Goal: Check status: Check status

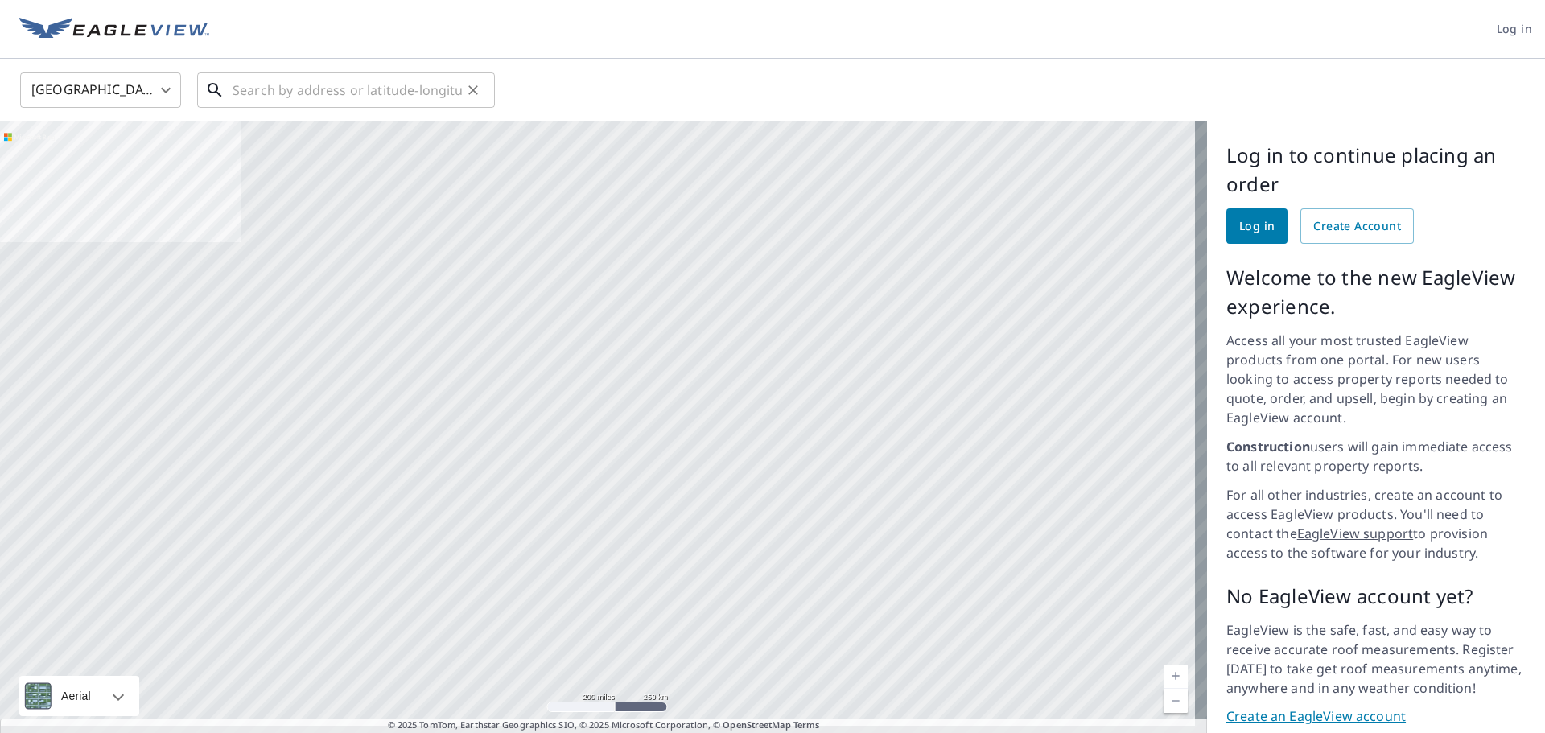
click at [334, 72] on input "text" at bounding box center [347, 90] width 229 height 45
click at [1258, 232] on span "Log in" at bounding box center [1256, 226] width 35 height 20
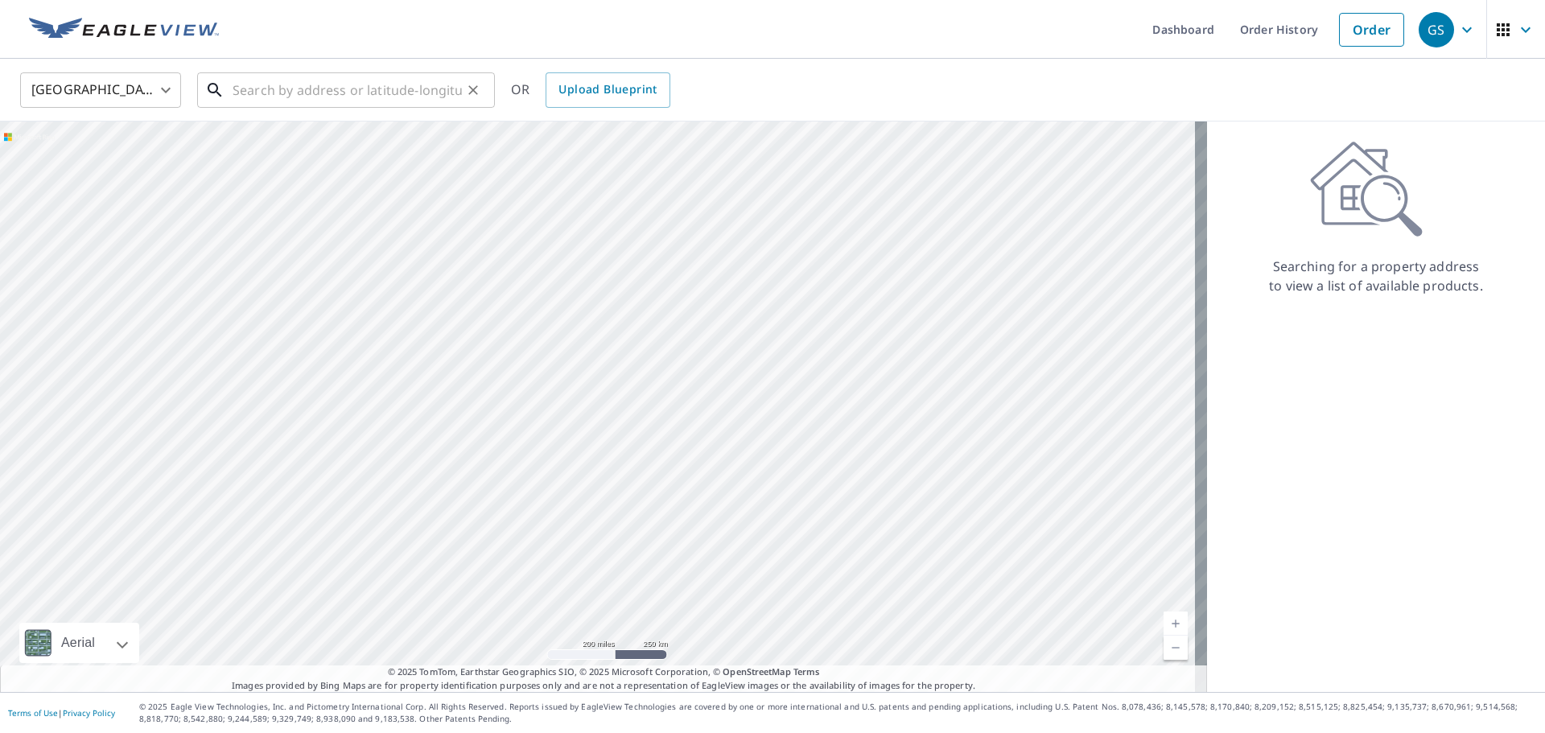
click at [340, 92] on input "text" at bounding box center [347, 90] width 229 height 45
click at [297, 92] on input "text" at bounding box center [347, 90] width 229 height 45
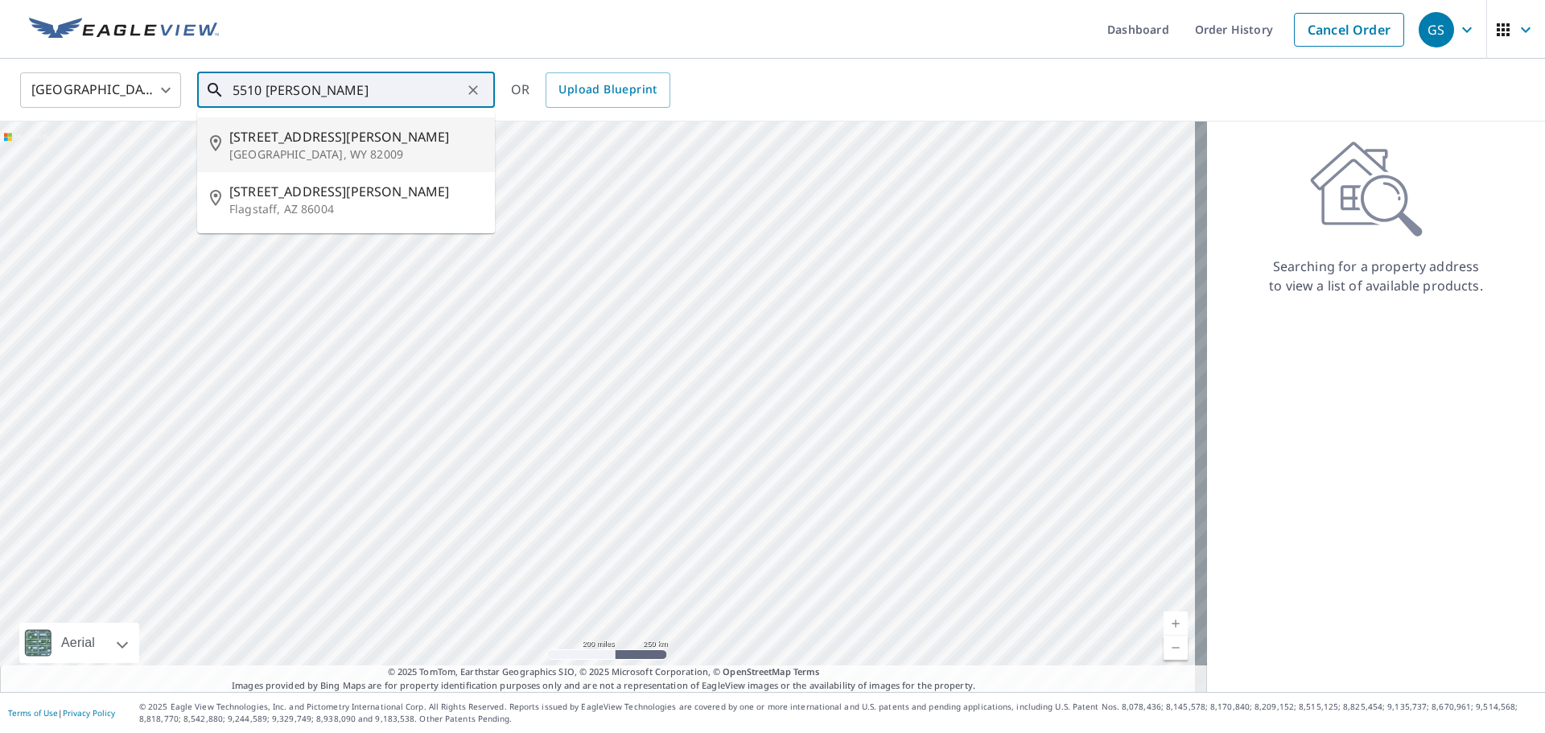
click at [303, 139] on span "[STREET_ADDRESS][PERSON_NAME]" at bounding box center [355, 136] width 253 height 19
type input "[STREET_ADDRESS][PERSON_NAME]"
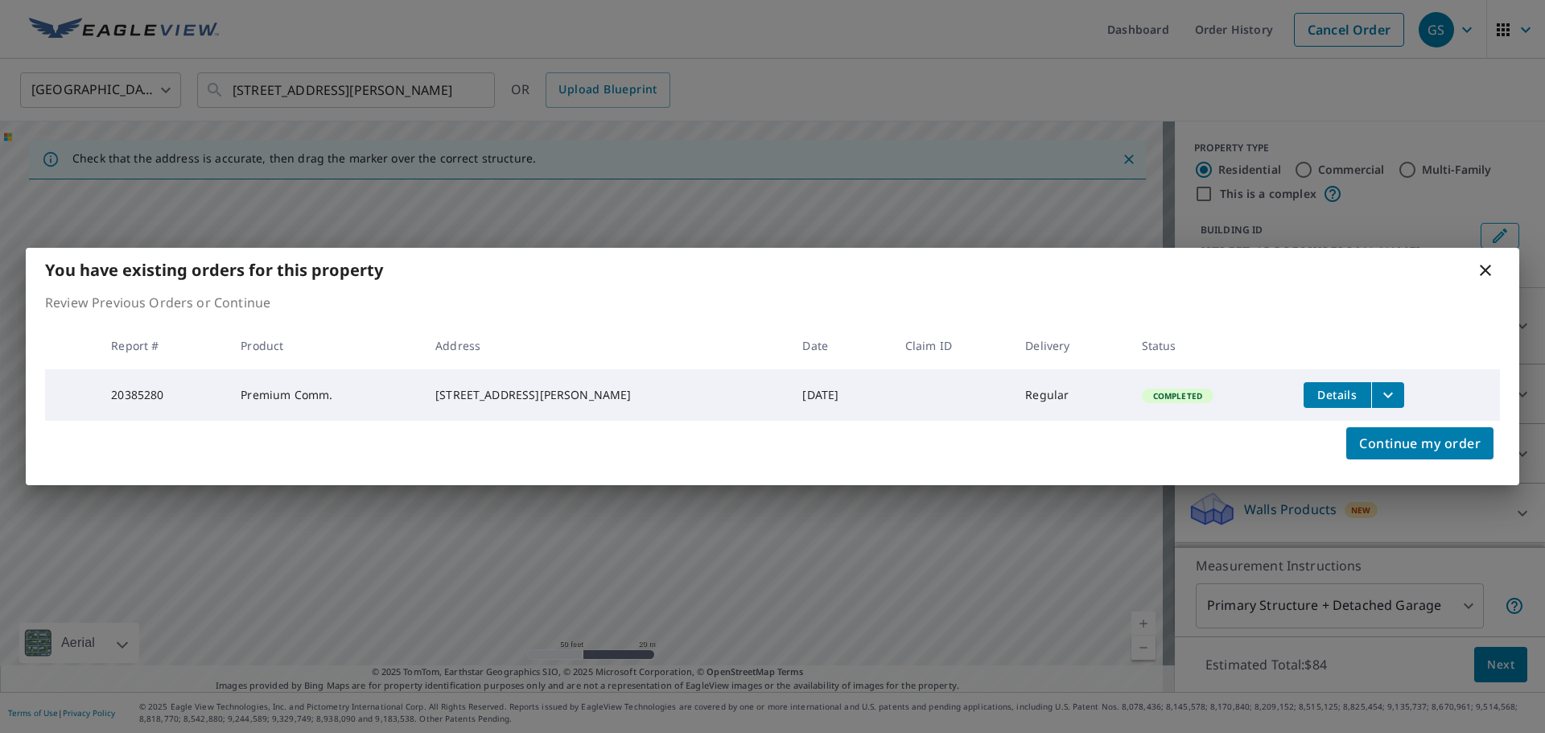
click at [1335, 400] on button "Details" at bounding box center [1338, 395] width 68 height 26
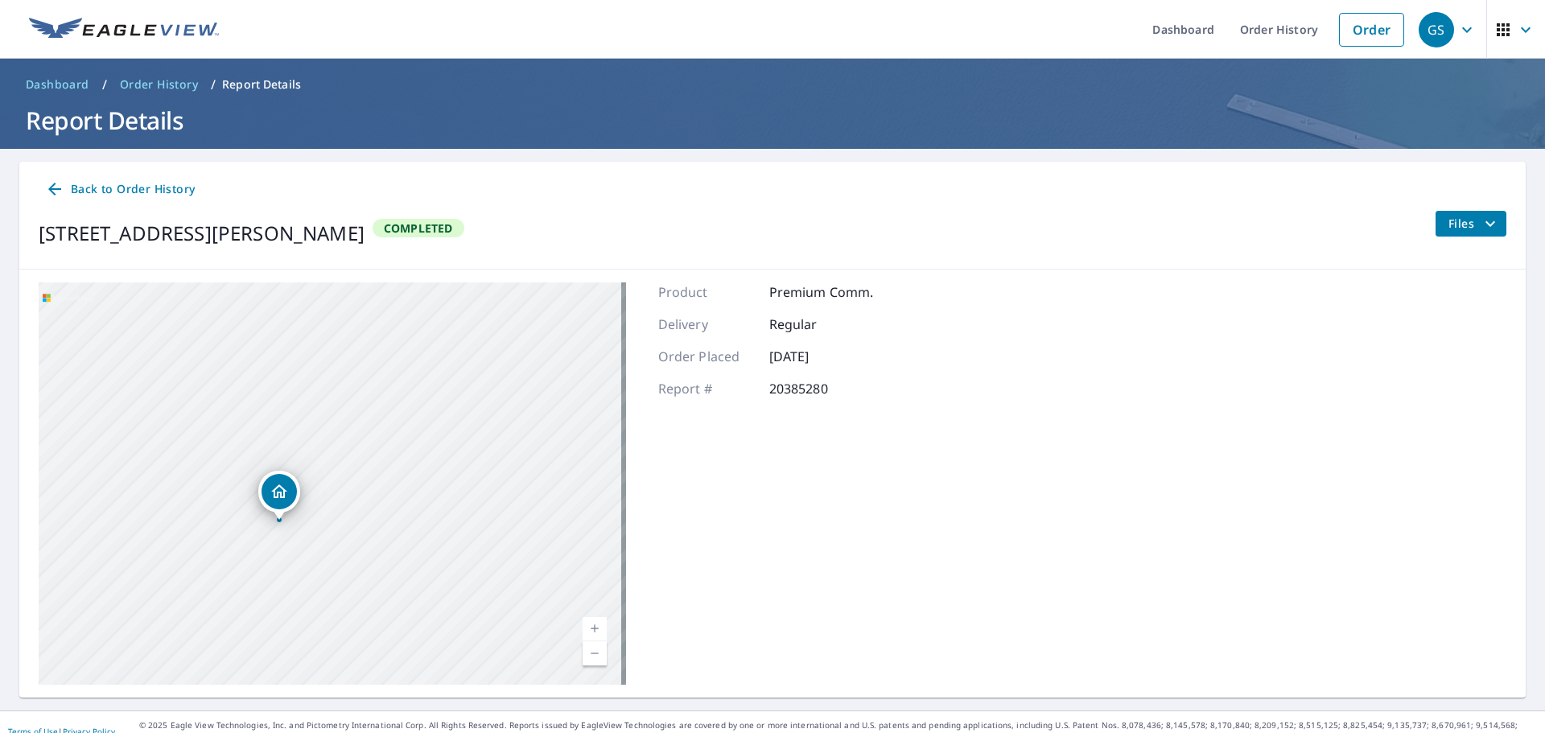
drag, startPoint x: 200, startPoint y: 491, endPoint x: 395, endPoint y: 364, distance: 232.6
click at [395, 364] on div "[STREET_ADDRESS][PERSON_NAME]" at bounding box center [333, 483] width 588 height 402
click at [52, 193] on icon at bounding box center [54, 189] width 13 height 13
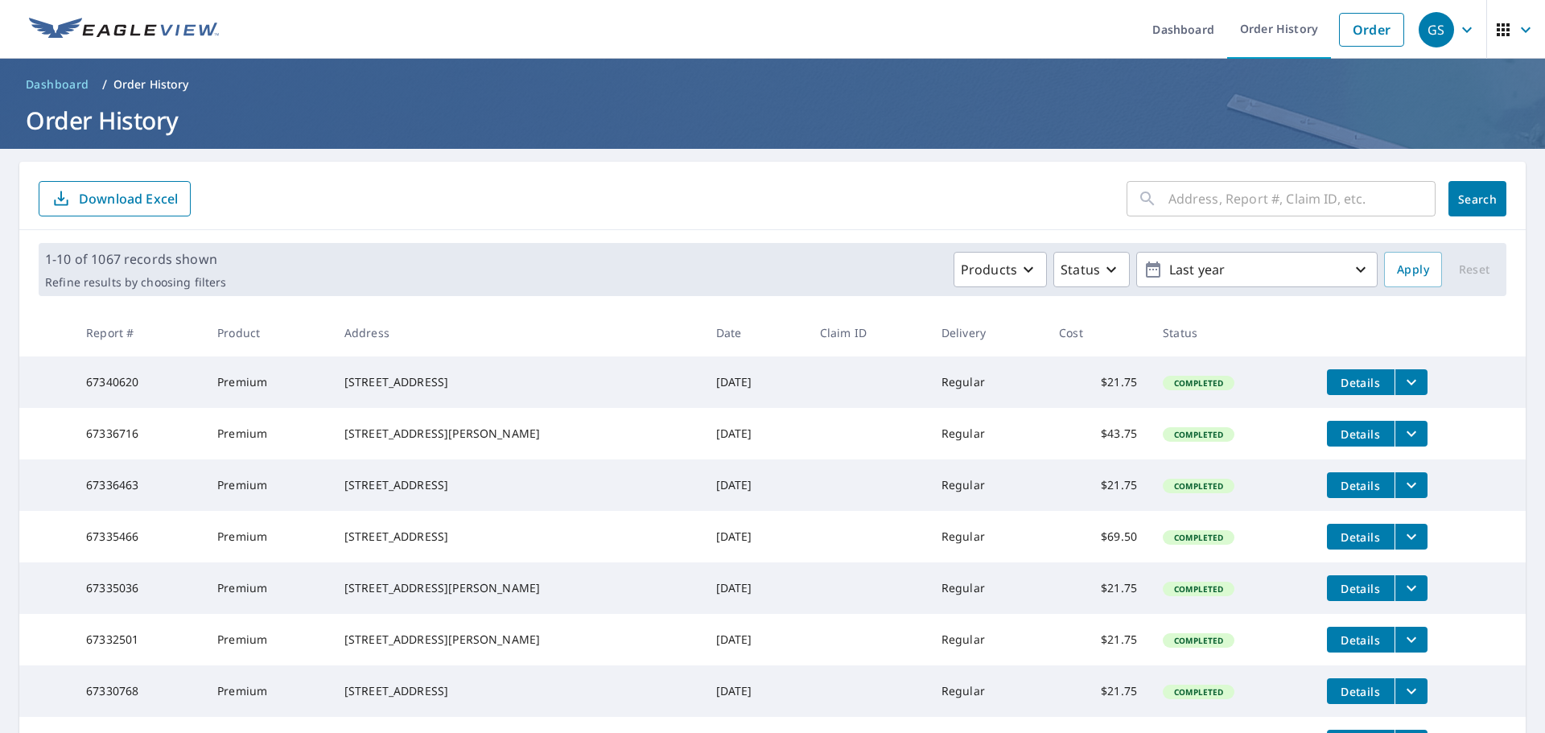
click at [1286, 221] on div "​ Search Download Excel" at bounding box center [772, 196] width 1507 height 68
drag, startPoint x: 1286, startPoint y: 221, endPoint x: 1287, endPoint y: 212, distance: 8.9
click at [1286, 215] on div "​ Search Download Excel" at bounding box center [772, 196] width 1507 height 68
click at [1289, 203] on input "text" at bounding box center [1302, 198] width 267 height 45
type input "[STREET_ADDRESS][PERSON_NAME]"
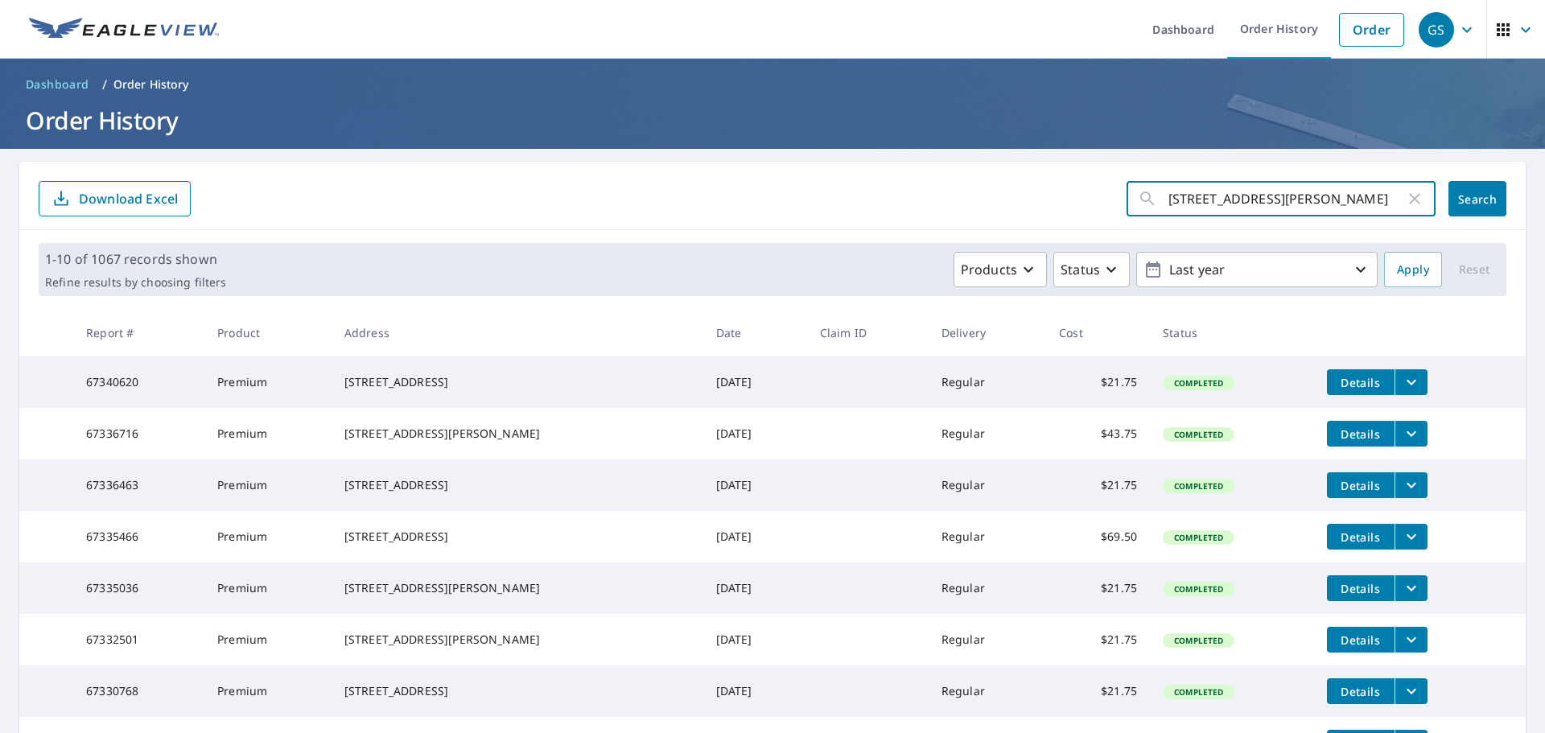
click button "Search" at bounding box center [1478, 198] width 58 height 35
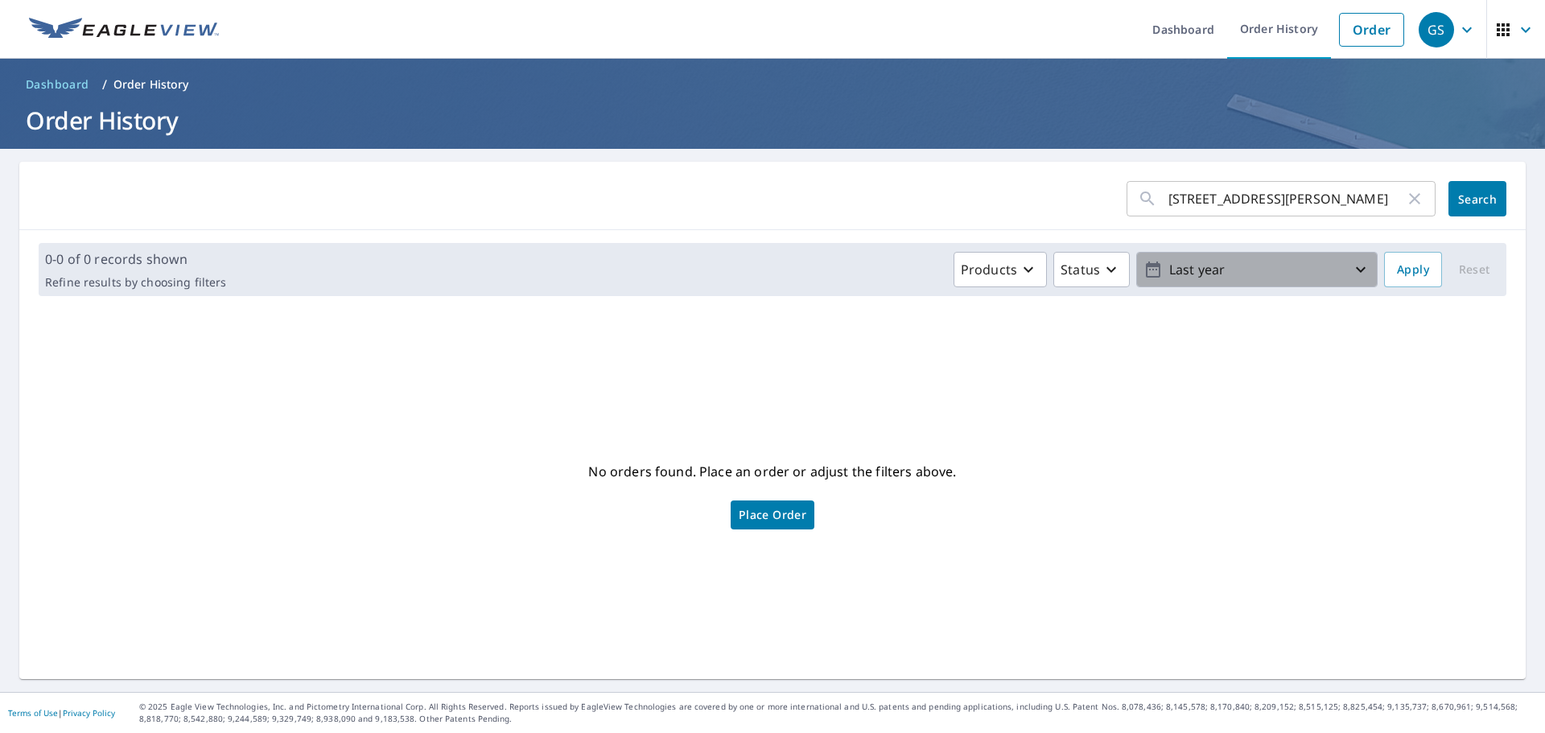
click at [1264, 273] on p "Last year" at bounding box center [1257, 270] width 188 height 28
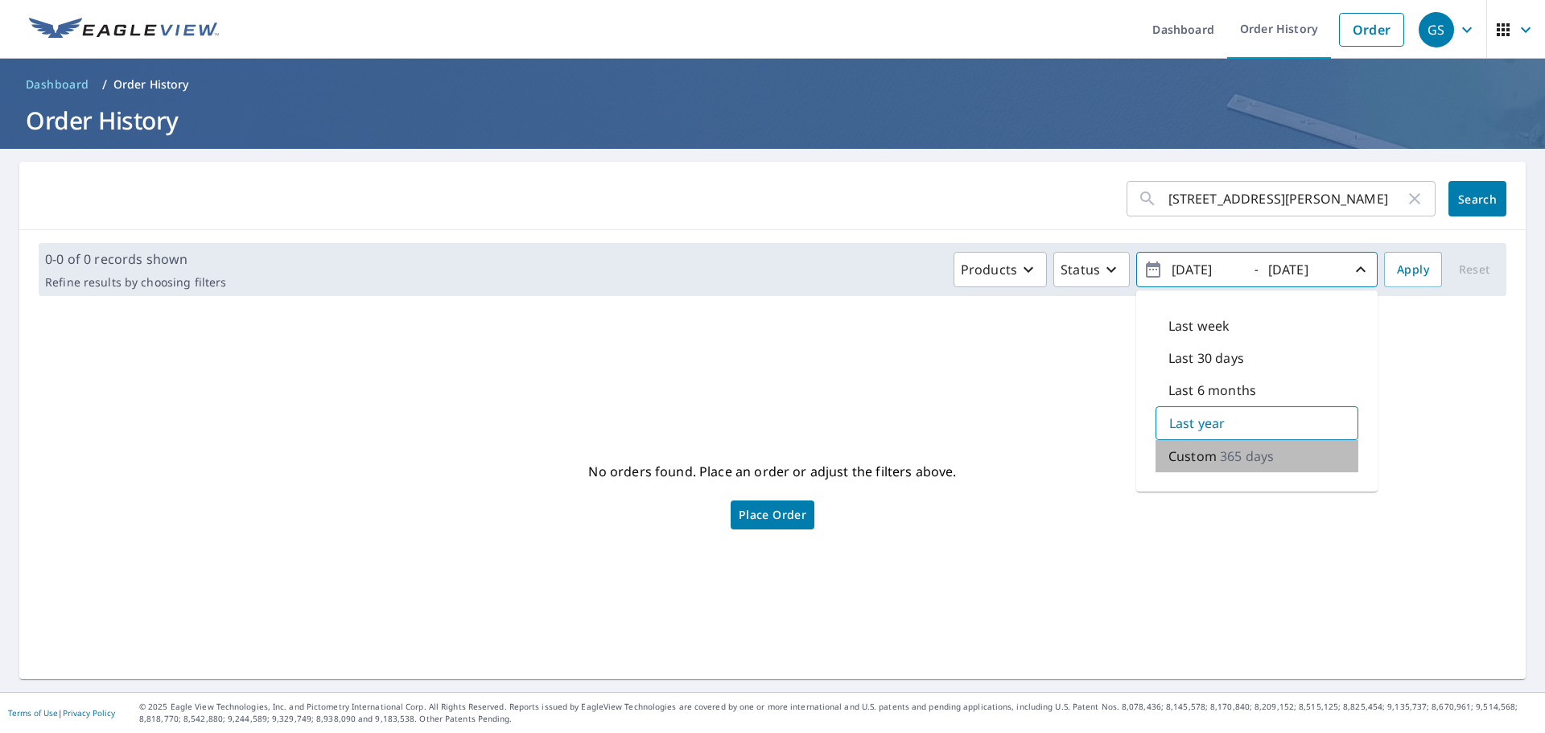
click at [1220, 451] on p "365 days" at bounding box center [1247, 456] width 54 height 19
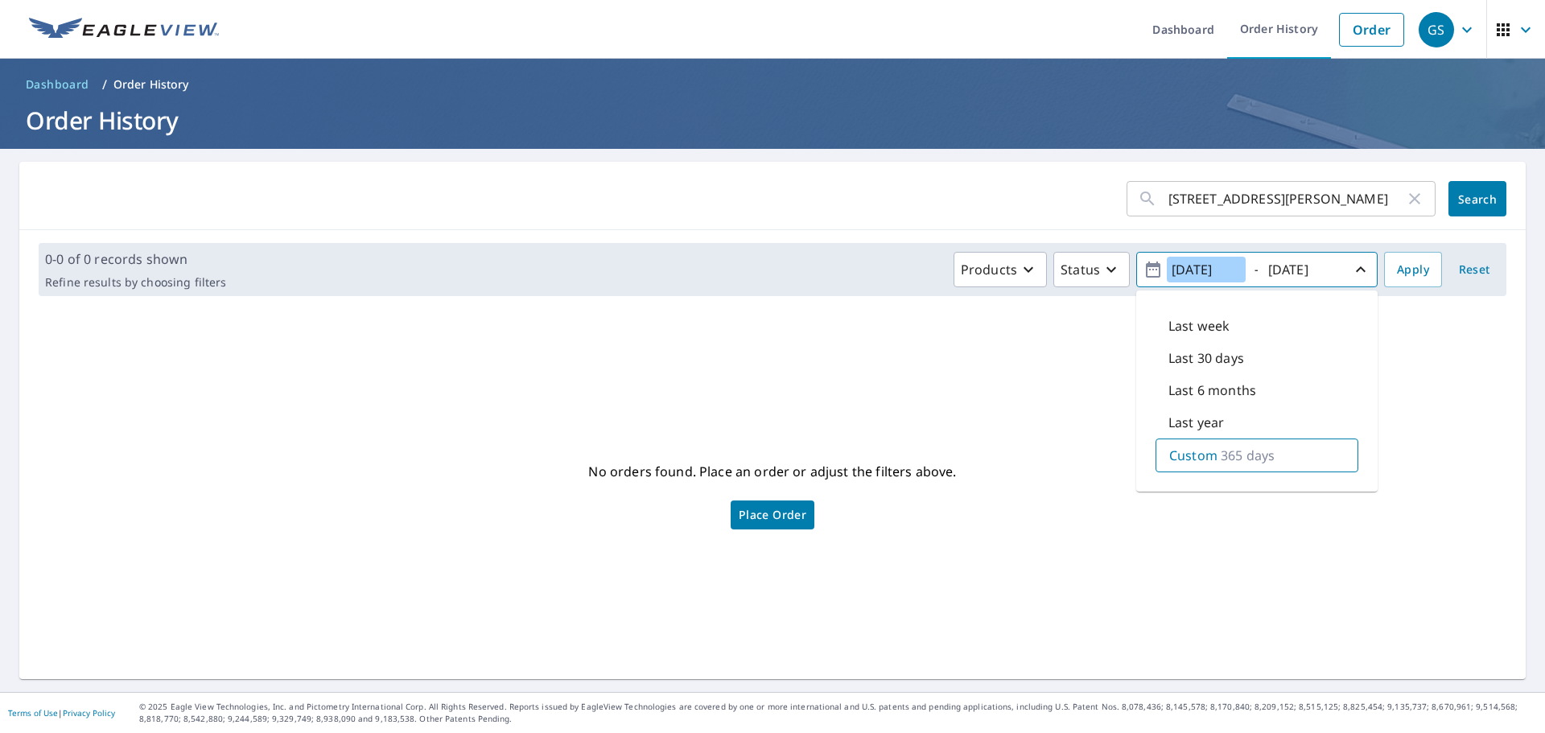
click at [1218, 264] on input "[DATE]" at bounding box center [1206, 270] width 79 height 26
click at [1187, 268] on input "[DATE]" at bounding box center [1206, 270] width 79 height 26
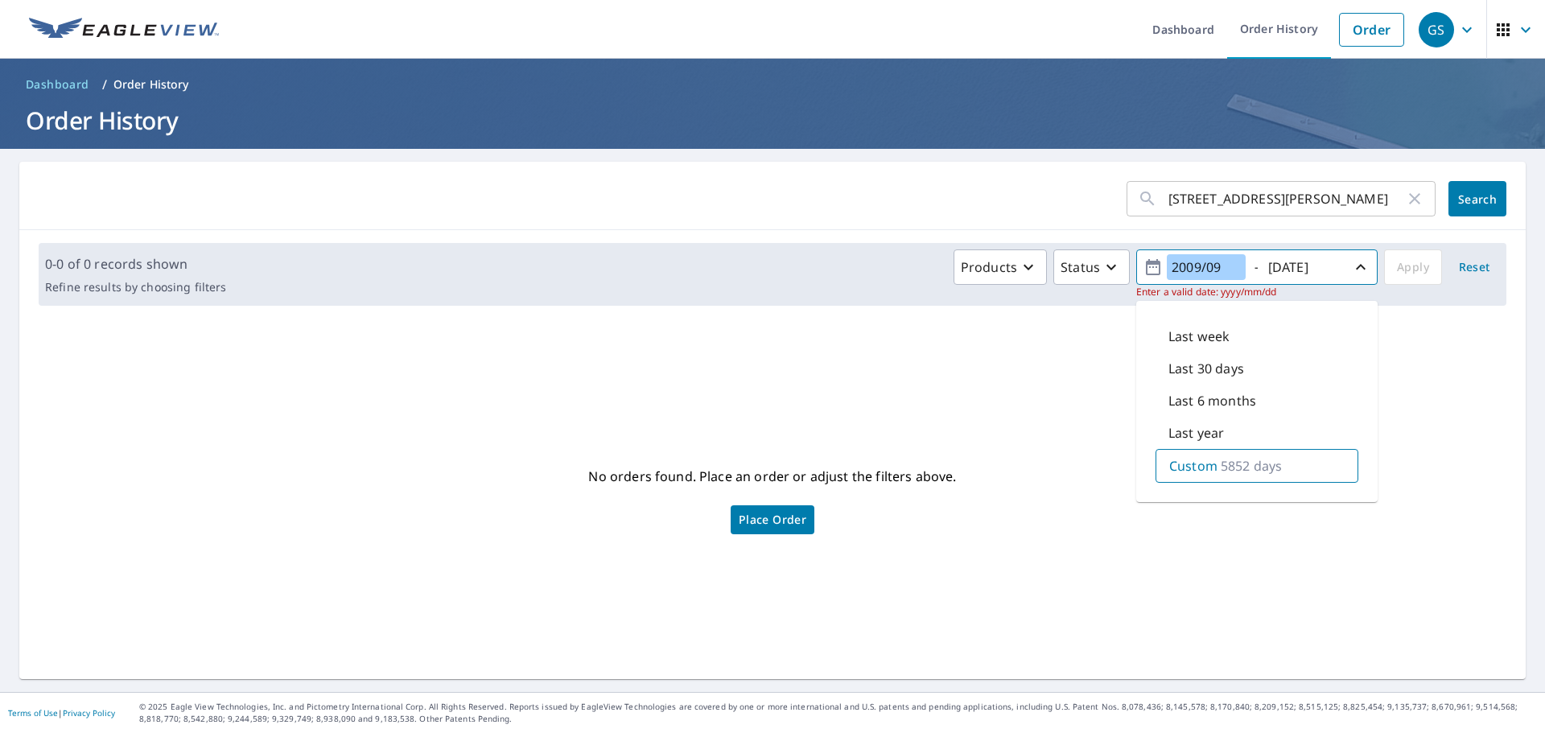
click at [1209, 266] on input "2009/09" at bounding box center [1206, 267] width 79 height 26
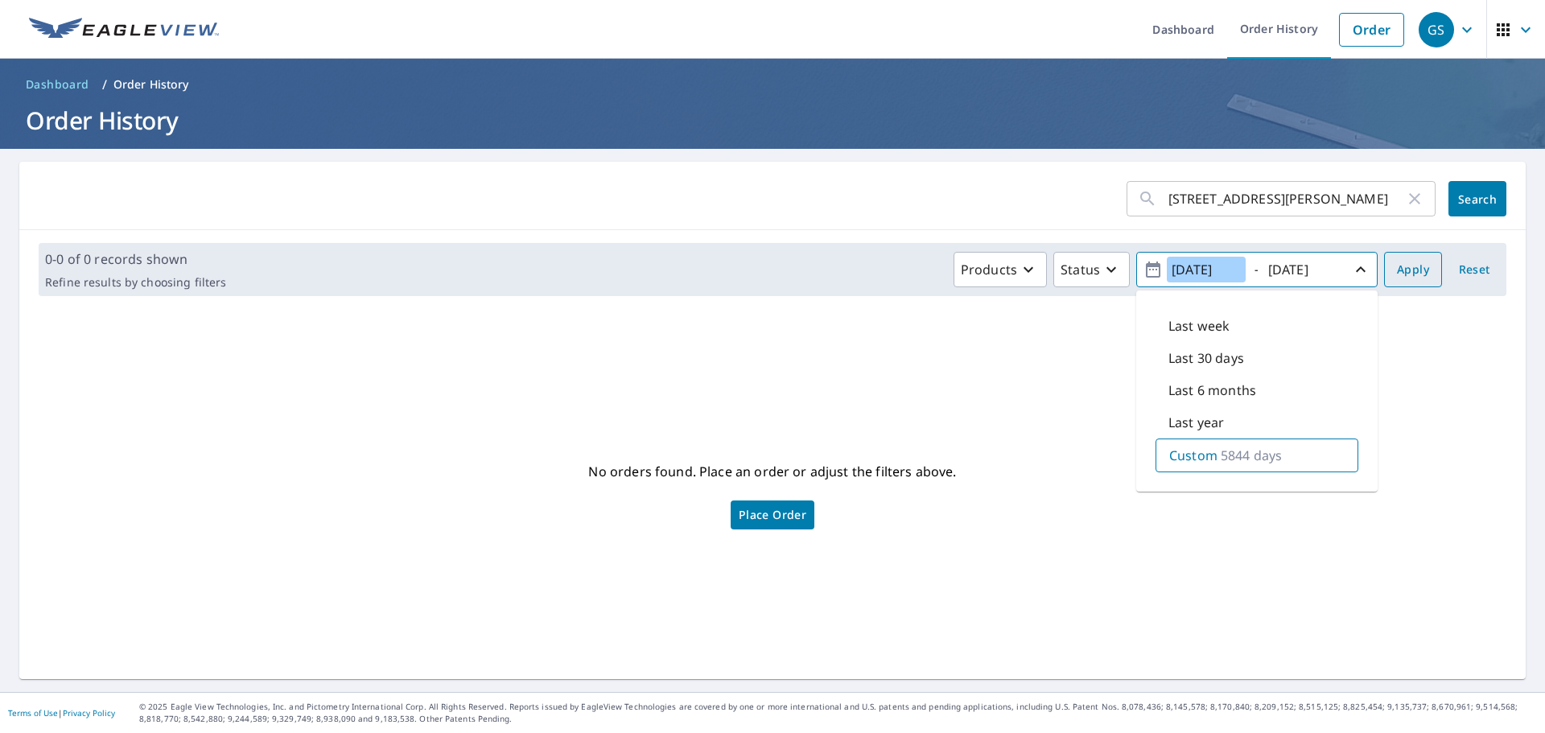
type input "[DATE]"
click at [1400, 274] on span "Apply" at bounding box center [1413, 270] width 32 height 20
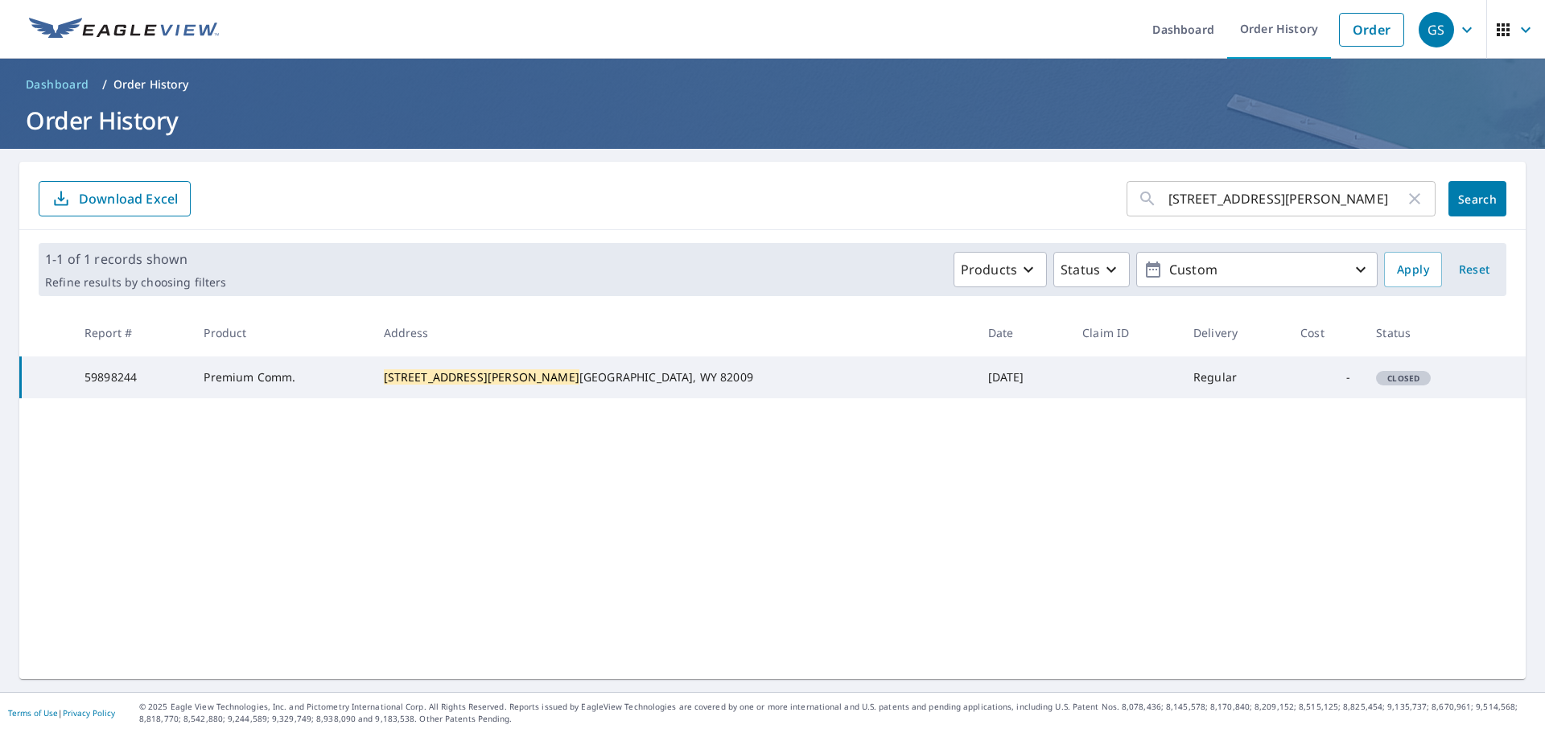
click at [650, 385] on div "[STREET_ADDRESS][PERSON_NAME]" at bounding box center [673, 377] width 579 height 16
click at [281, 390] on td "Premium Comm." at bounding box center [280, 378] width 179 height 42
click at [192, 390] on td "59898244" at bounding box center [132, 378] width 120 height 42
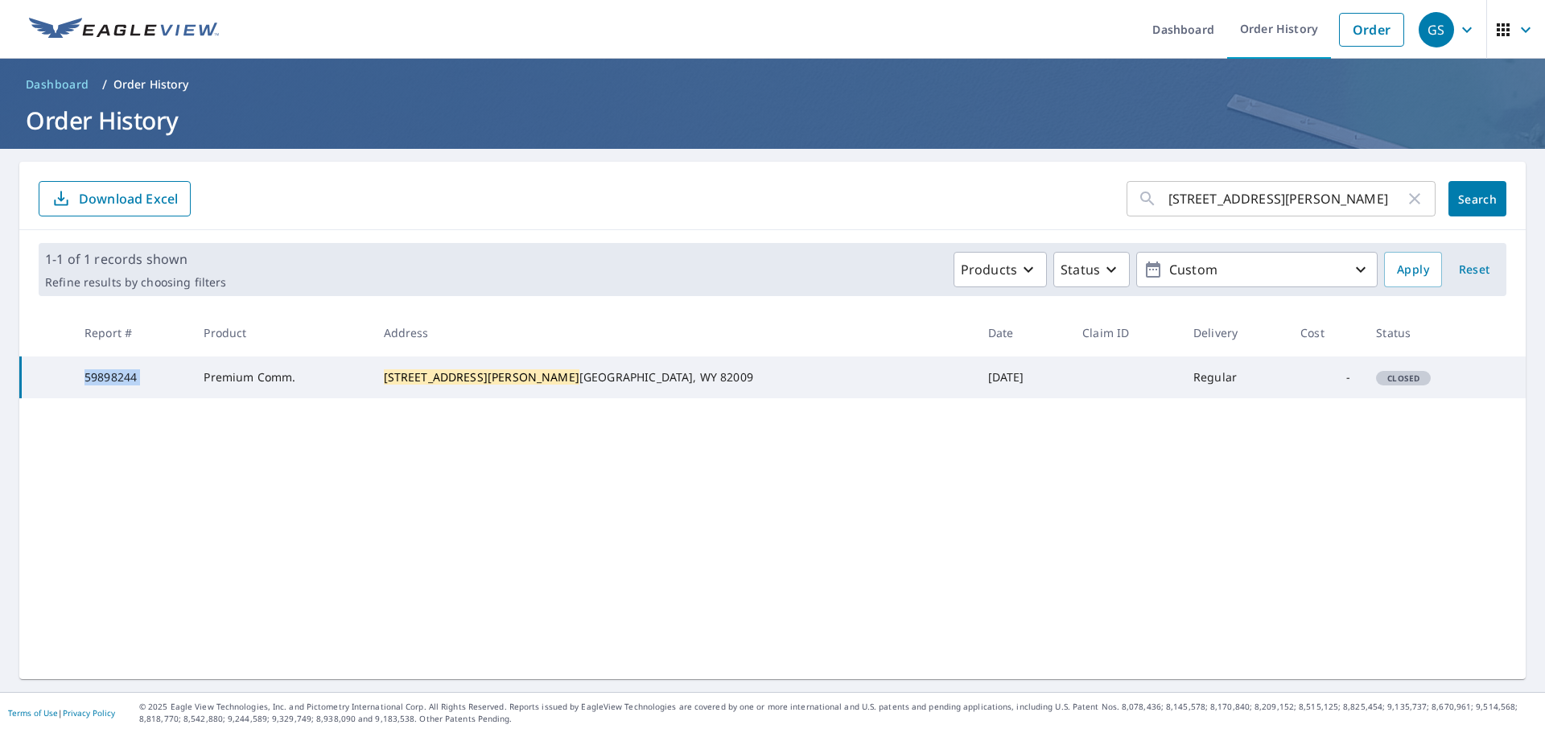
click at [192, 390] on td "59898244" at bounding box center [132, 378] width 120 height 42
click at [480, 398] on td "[STREET_ADDRESS][PERSON_NAME]" at bounding box center [673, 378] width 604 height 42
click at [1098, 438] on div "[STREET_ADDRESS][PERSON_NAME] ​ Search Download Excel 1-1 of 1 records shown Re…" at bounding box center [772, 420] width 1507 height 517
click at [1293, 398] on td "-" at bounding box center [1326, 378] width 76 height 42
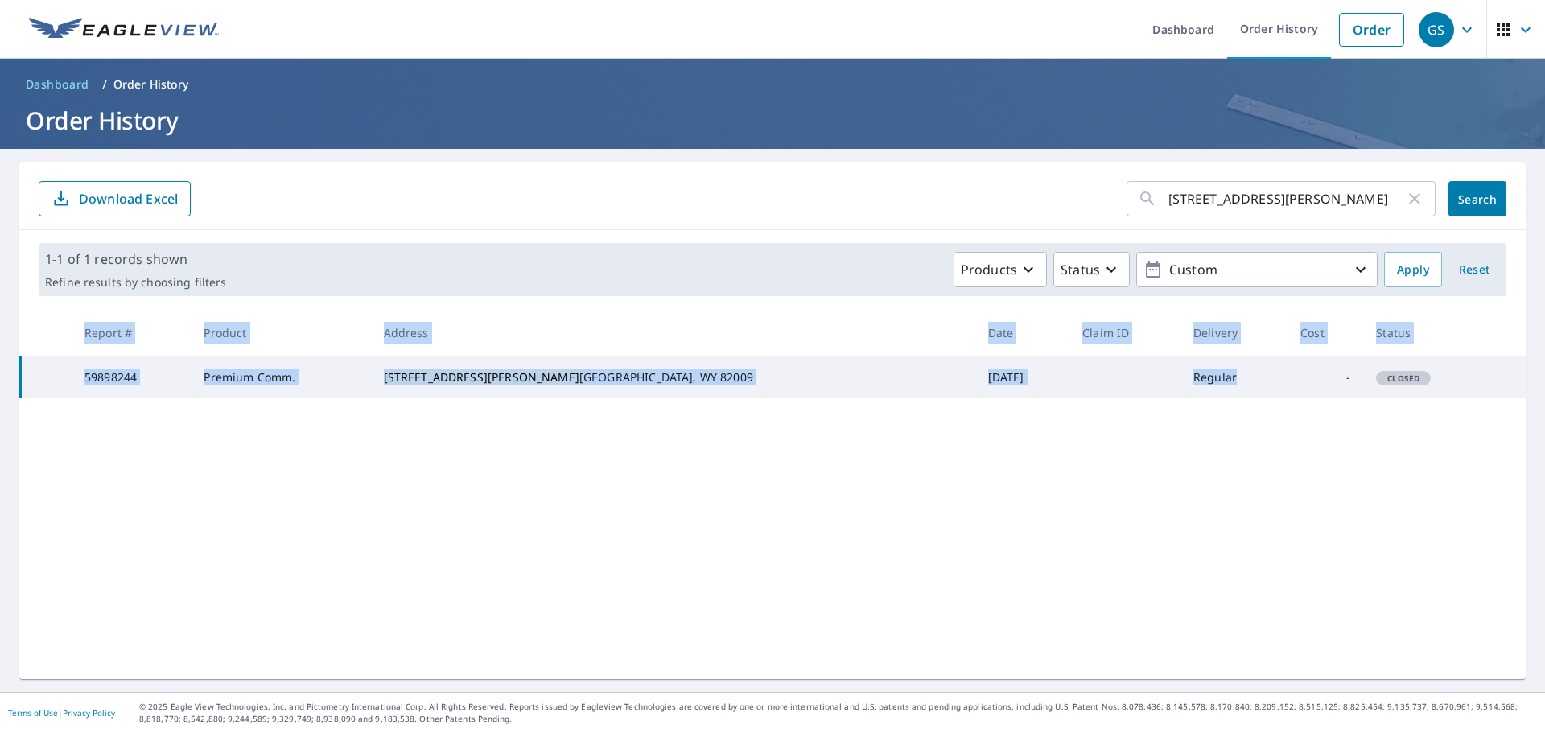
click at [1190, 416] on div "[STREET_ADDRESS][PERSON_NAME] ​ Search Download Excel 1-1 of 1 records shown Re…" at bounding box center [772, 420] width 1507 height 517
click at [1192, 398] on td "Regular" at bounding box center [1234, 378] width 107 height 42
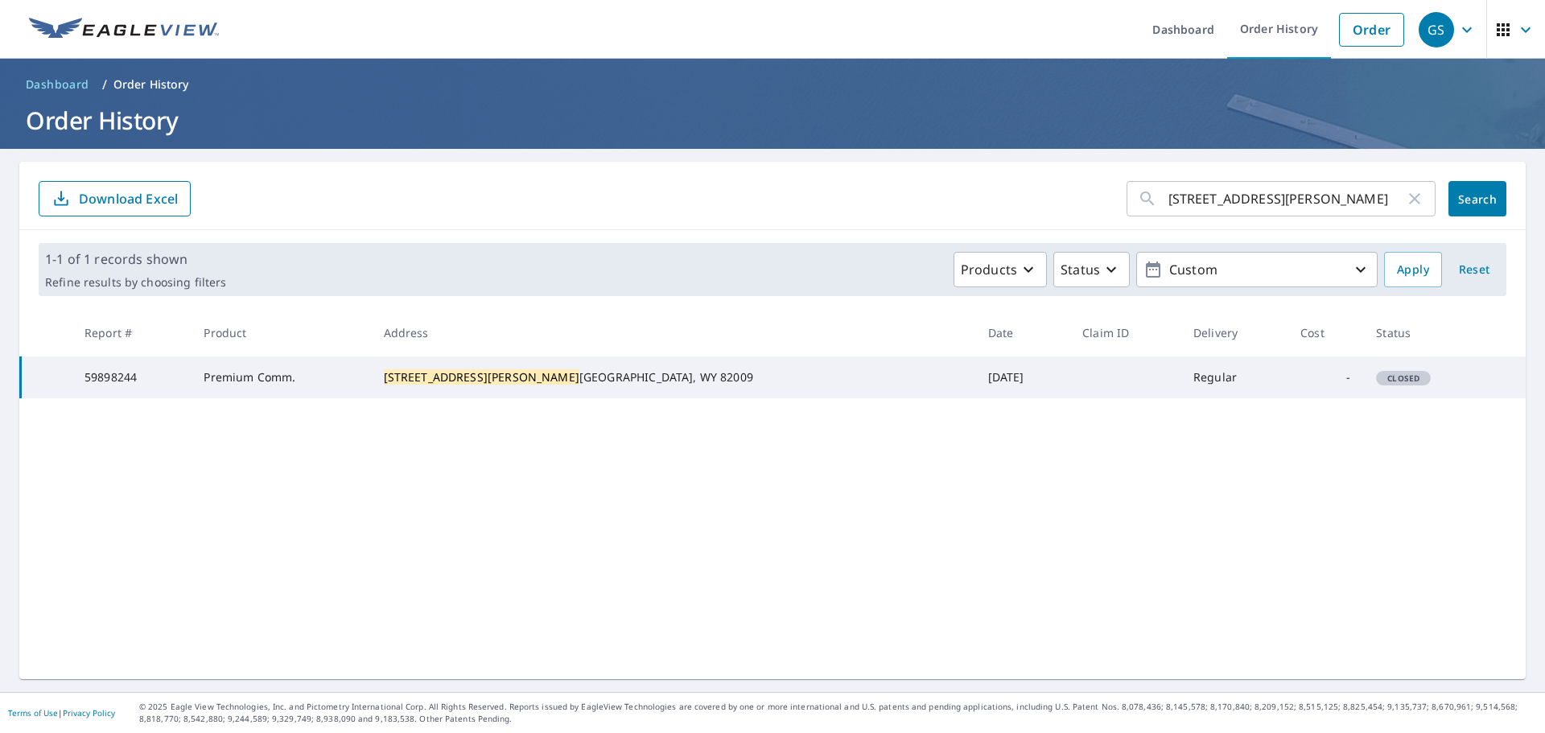
click at [1288, 383] on td "-" at bounding box center [1326, 378] width 76 height 42
drag, startPoint x: 1438, startPoint y: 402, endPoint x: 1457, endPoint y: 405, distance: 18.7
click at [1457, 398] on td "Closed" at bounding box center [1424, 378] width 123 height 42
click at [1376, 385] on div "Closed" at bounding box center [1403, 378] width 55 height 14
click at [1378, 384] on span "Closed" at bounding box center [1404, 378] width 52 height 11
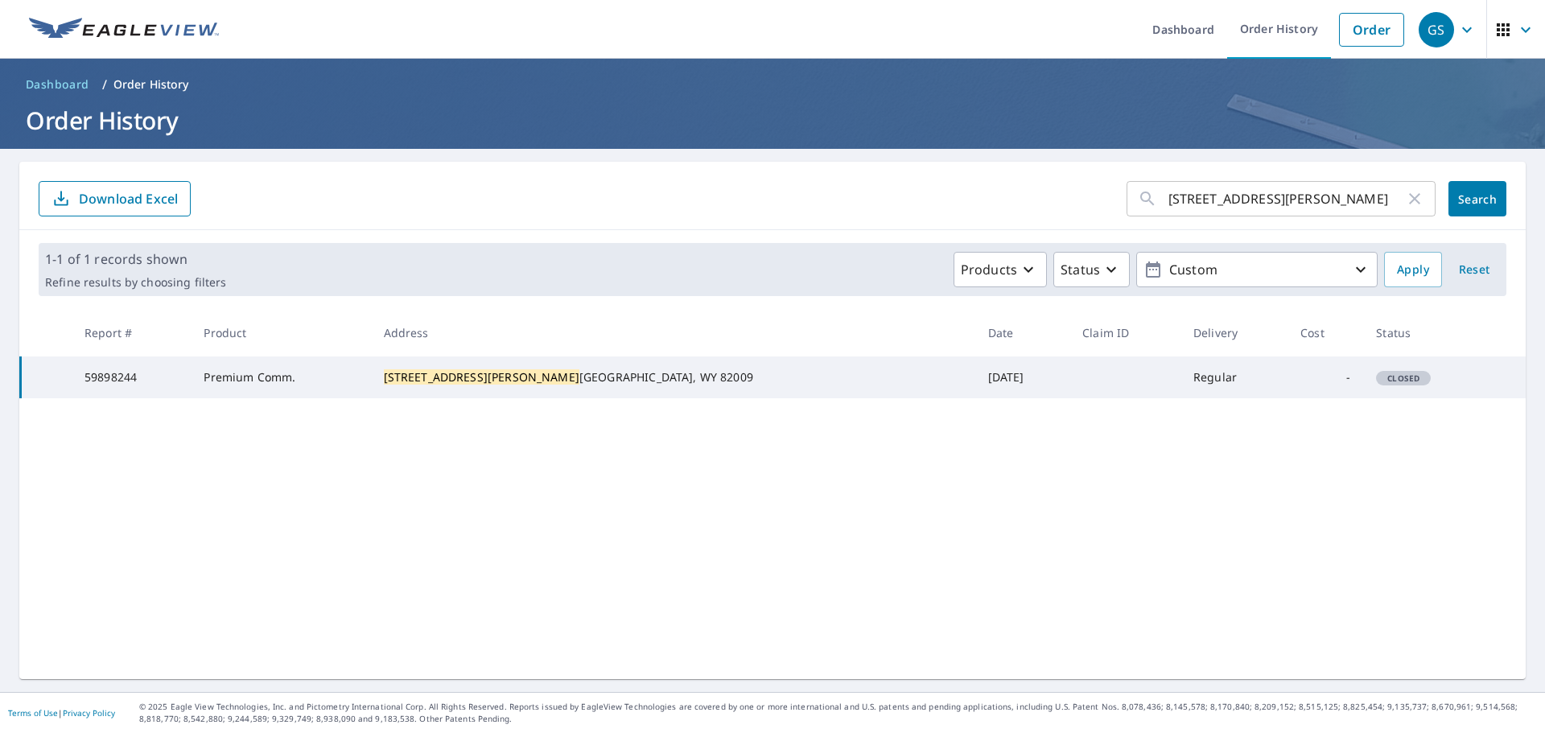
click at [1181, 398] on td "Regular" at bounding box center [1234, 378] width 107 height 42
click at [1305, 25] on link "Order History" at bounding box center [1279, 29] width 104 height 59
click at [1384, 27] on link "Order" at bounding box center [1371, 30] width 65 height 34
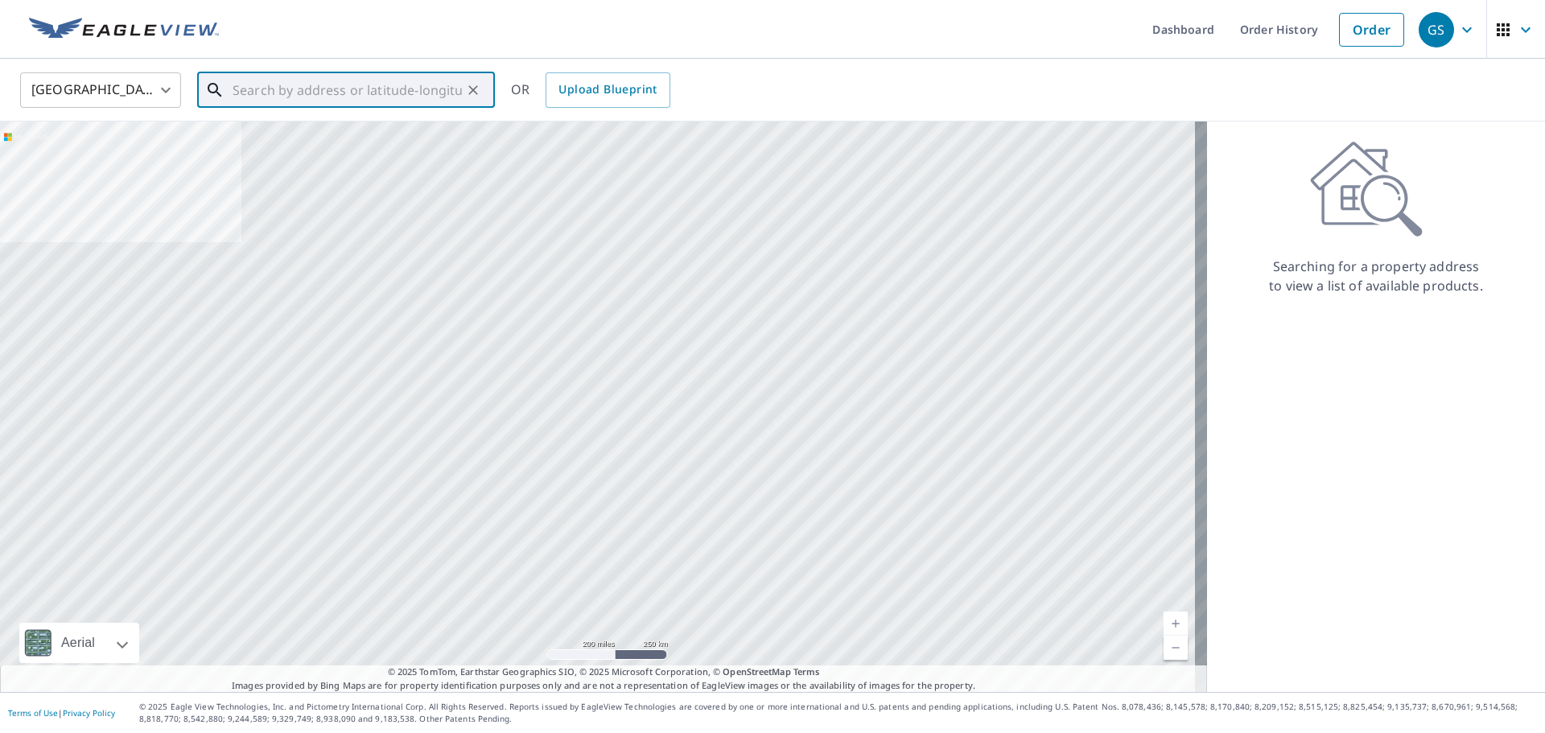
click at [307, 91] on input "text" at bounding box center [347, 90] width 229 height 45
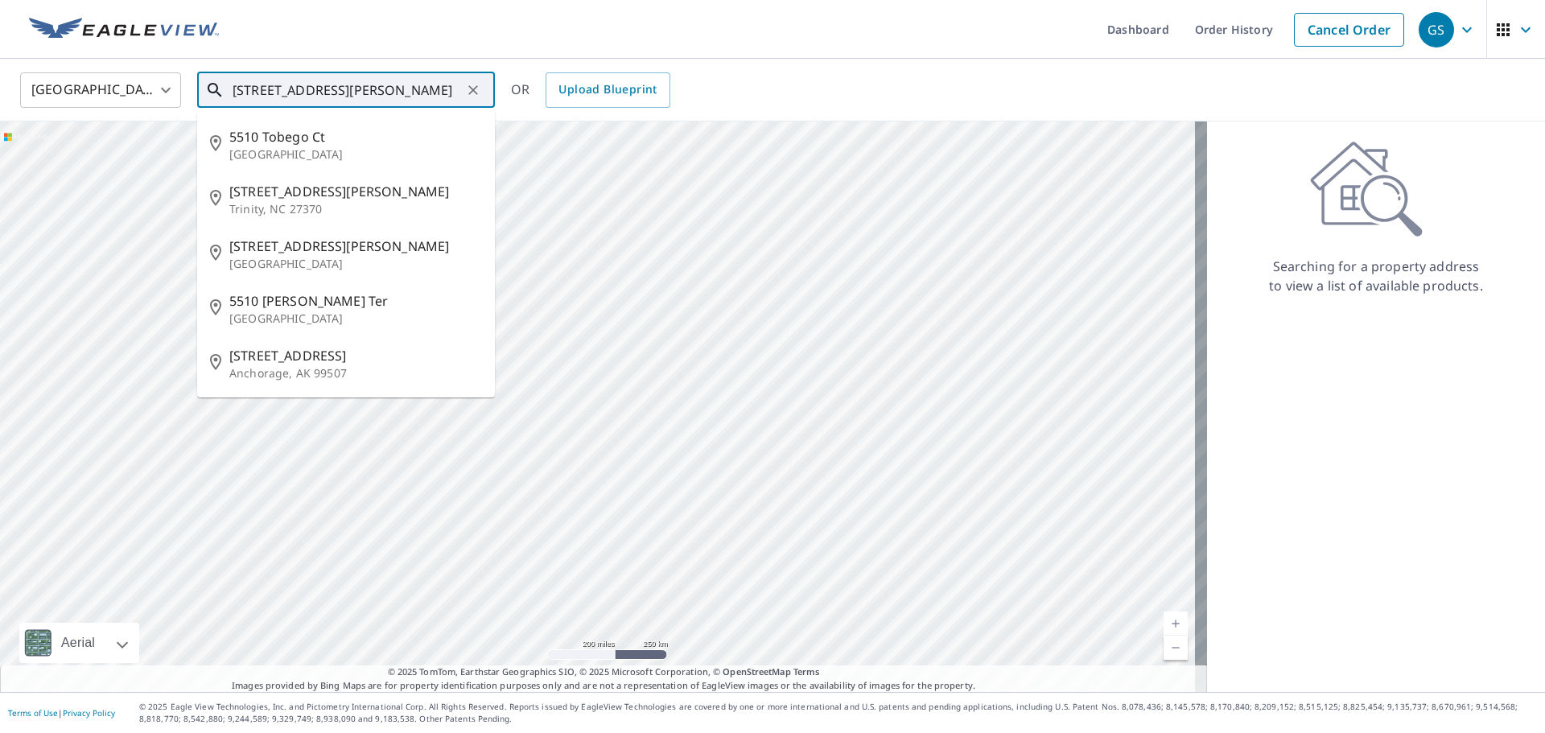
type input "[STREET_ADDRESS][PERSON_NAME]"
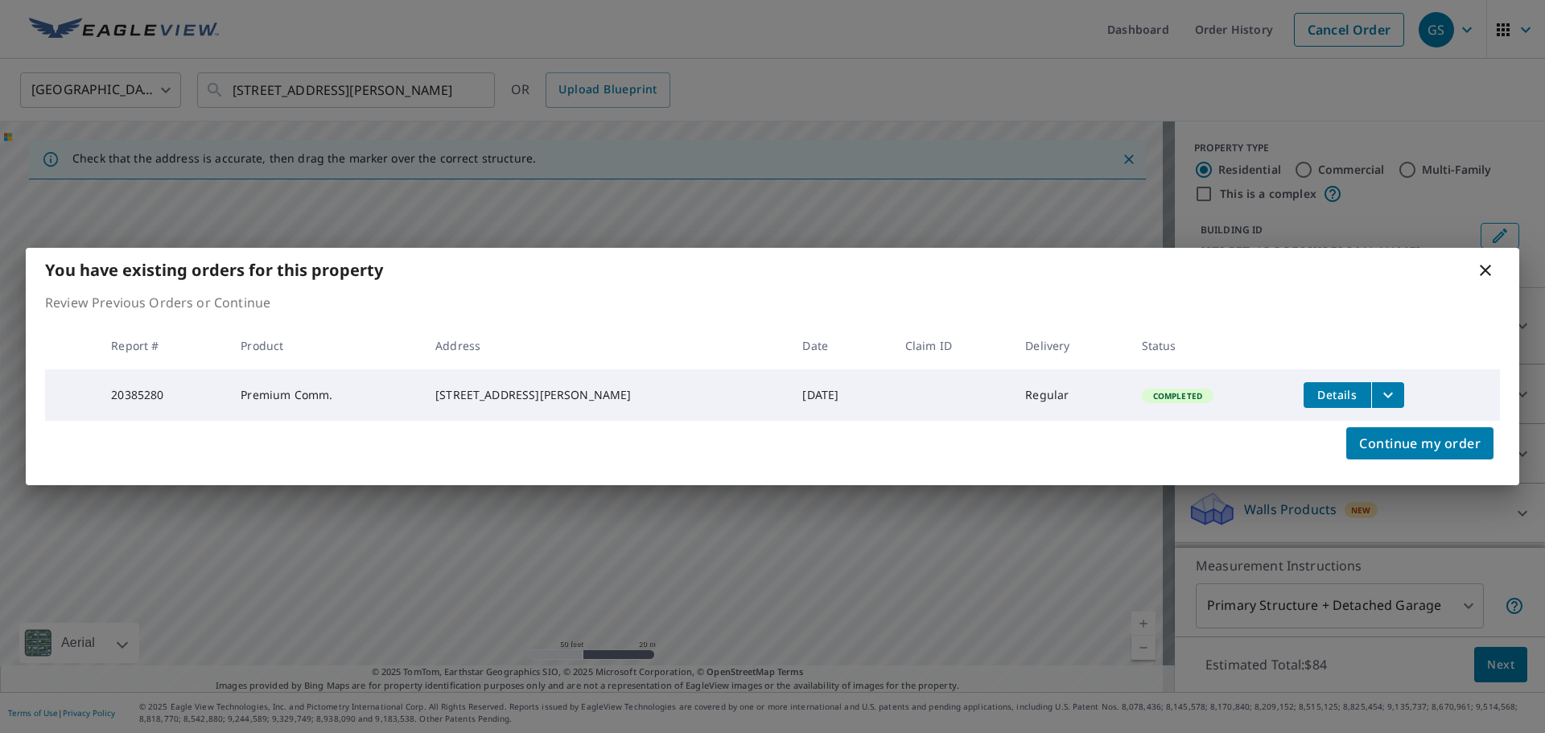
click at [1379, 397] on icon "filesDropdownBtn-20385280" at bounding box center [1388, 394] width 19 height 19
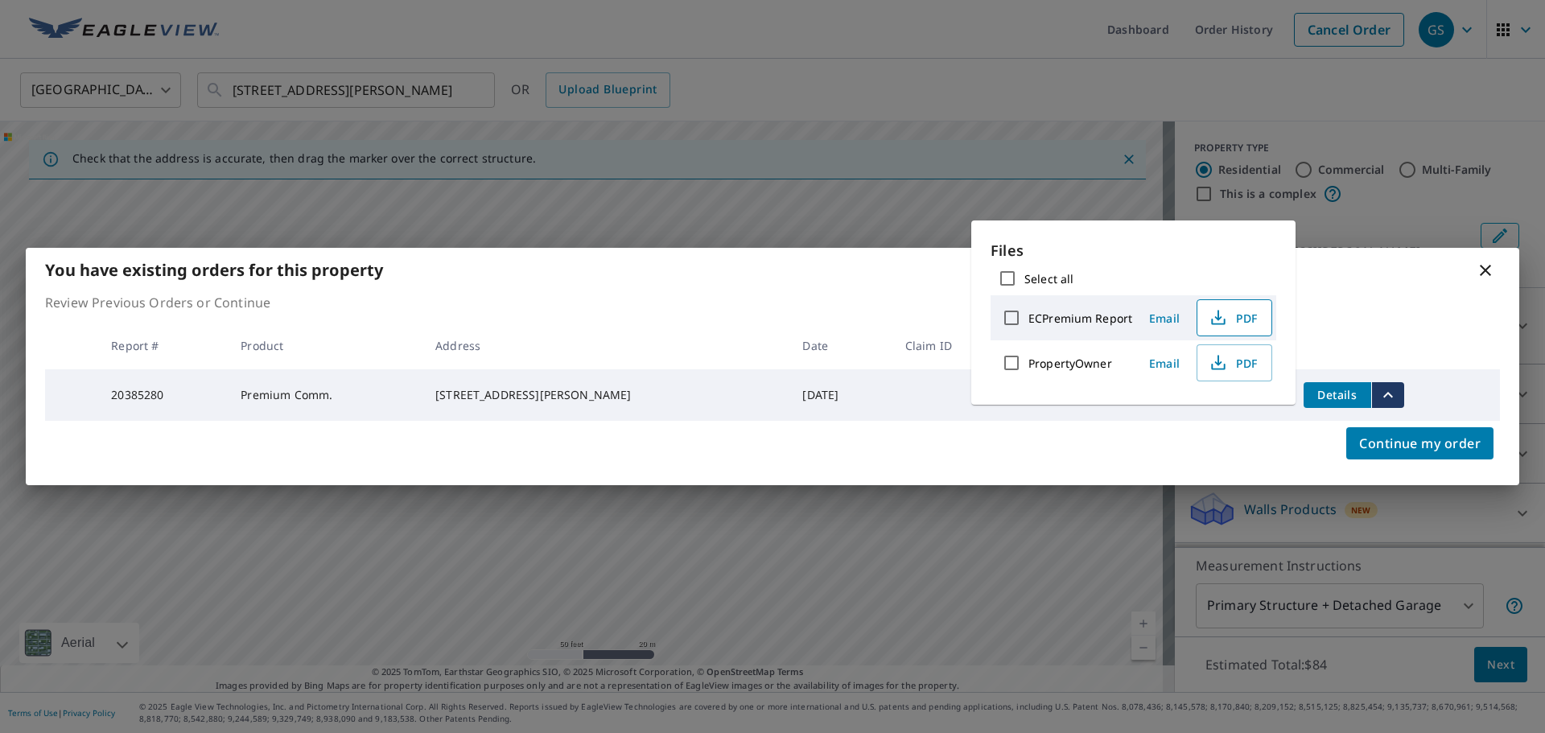
click at [1234, 316] on span "PDF" at bounding box center [1233, 317] width 52 height 19
click at [1379, 296] on p "Review Previous Orders or Continue" at bounding box center [772, 302] width 1455 height 19
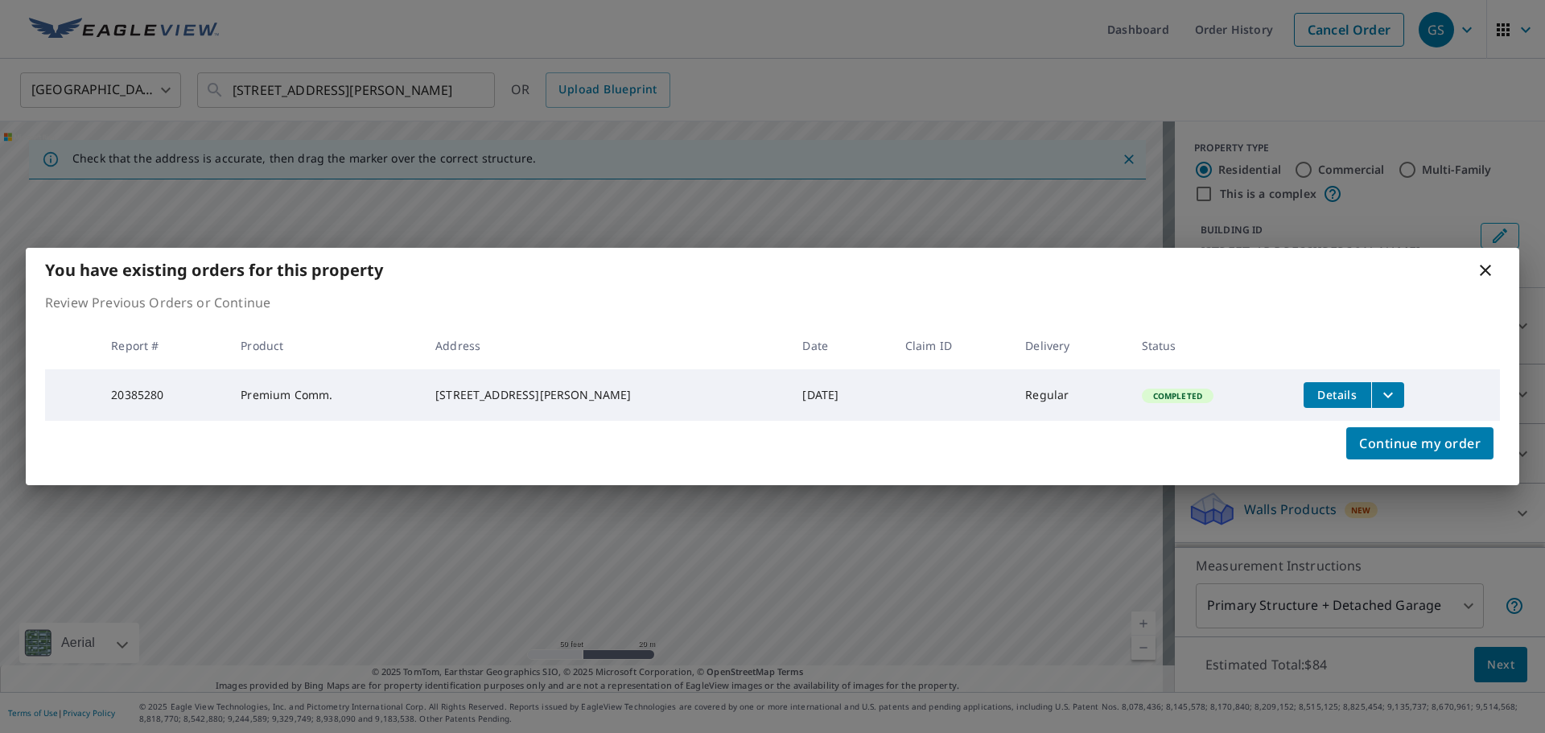
click at [1493, 270] on icon at bounding box center [1485, 270] width 19 height 19
